Goal: Contribute content: Add original content to the website for others to see

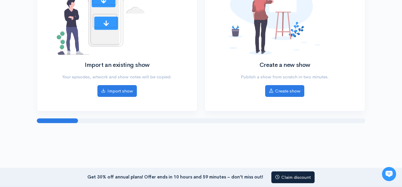
scroll to position [105, 0]
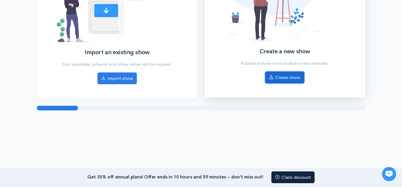
click at [291, 80] on link "Create show" at bounding box center [284, 78] width 39 height 12
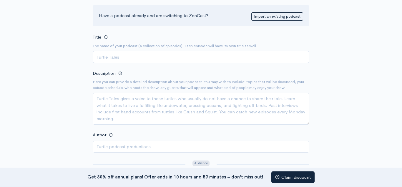
scroll to position [70, 0]
type input "Te debate about sleep"
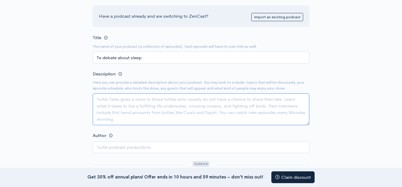
click at [131, 111] on textarea "Description" at bounding box center [201, 109] width 217 height 32
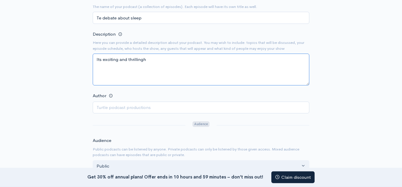
scroll to position [110, 0]
type textarea "Its exciting and thrillingh"
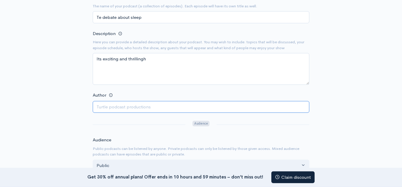
click at [106, 108] on input "Author" at bounding box center [201, 107] width 217 height 12
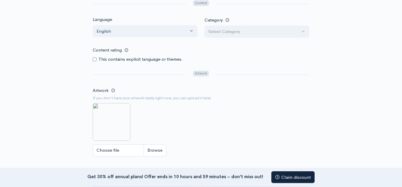
scroll to position [293, 0]
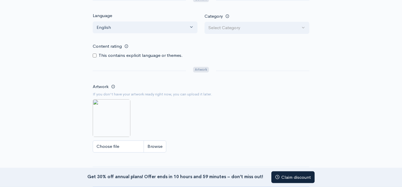
type input "The podcast sigmas"
click at [112, 119] on img at bounding box center [112, 118] width 38 height 38
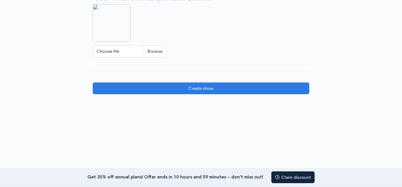
scroll to position [399, 0]
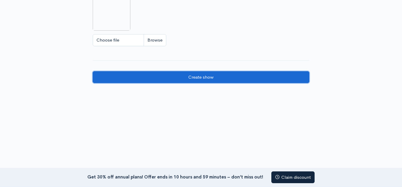
click at [120, 80] on input "Create show" at bounding box center [201, 77] width 217 height 12
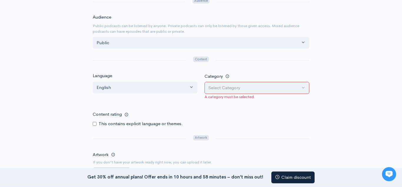
scroll to position [231, 0]
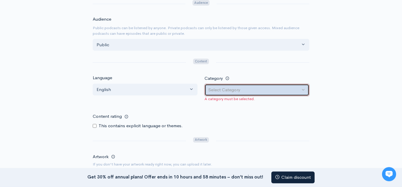
click at [286, 87] on div "Select Category" at bounding box center [254, 90] width 92 height 7
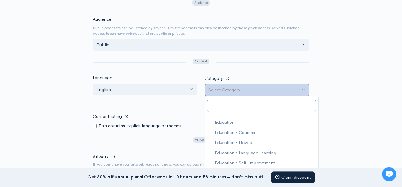
scroll to position [266, 0]
click at [229, 123] on span "Education" at bounding box center [225, 121] width 20 height 7
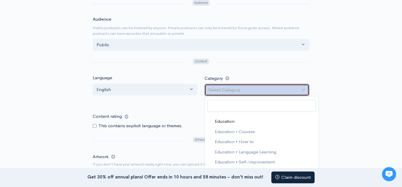
select select "Education"
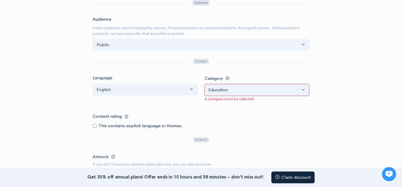
click at [39, 118] on div "New show Add a new show Add as much information as you can now. You can always …" at bounding box center [201, 28] width 336 height 478
click at [37, 113] on div "New show Add a new show Add as much information as you can now. You can always …" at bounding box center [201, 28] width 336 height 478
click at [35, 109] on div "New show Add a new show Add as much information as you can now. You can always …" at bounding box center [201, 28] width 336 height 478
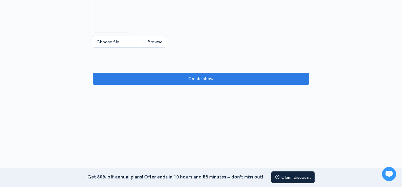
scroll to position [408, 0]
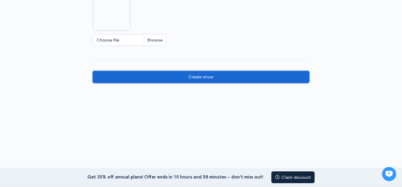
click at [110, 76] on input "Create show" at bounding box center [201, 77] width 217 height 12
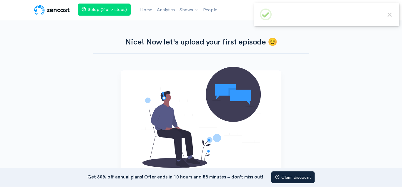
scroll to position [93, 0]
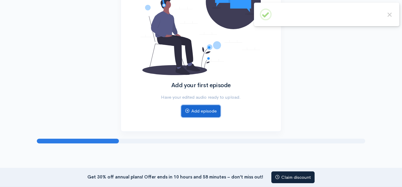
click at [196, 110] on link "Add episode" at bounding box center [200, 111] width 39 height 12
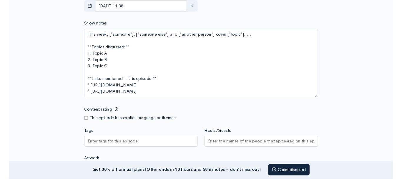
scroll to position [301, 0]
